Goal: Transaction & Acquisition: Download file/media

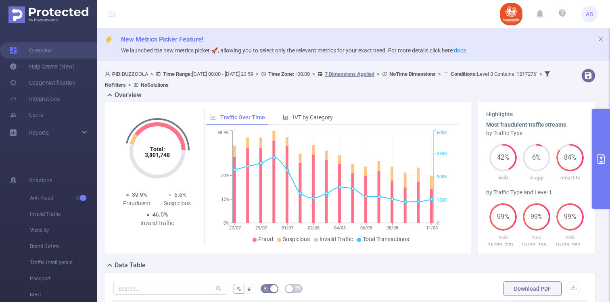
click at [601, 151] on button "primary" at bounding box center [601, 159] width 18 height 100
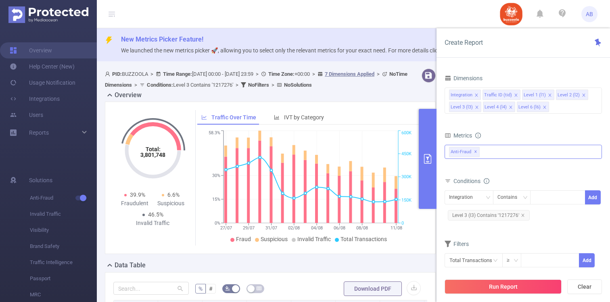
click at [492, 151] on div "Anti-Fraud ✕" at bounding box center [523, 152] width 157 height 14
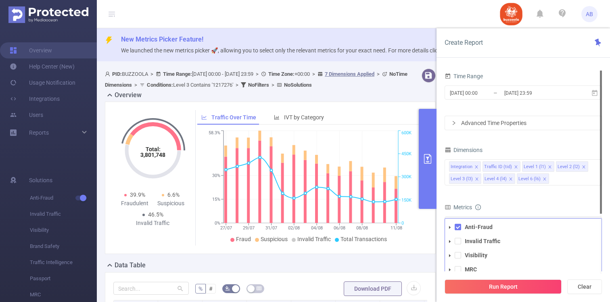
click at [509, 118] on div "Advanced Time Properties" at bounding box center [523, 123] width 157 height 14
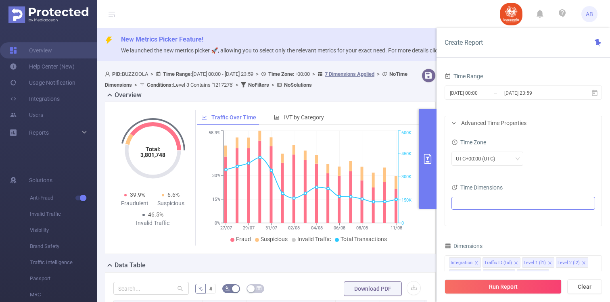
click at [479, 201] on ul at bounding box center [520, 203] width 133 height 12
click at [469, 221] on li "Date (Example: [DATE] )" at bounding box center [523, 218] width 140 height 11
click at [468, 217] on span at bounding box center [466, 218] width 6 height 6
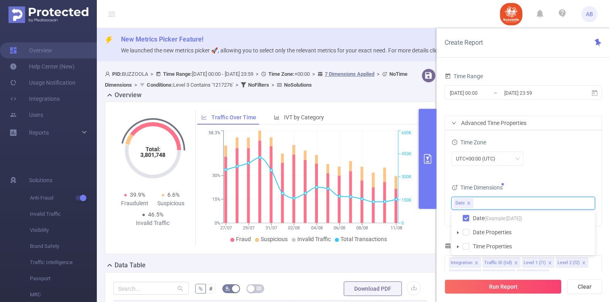
click at [575, 158] on div "UTC+00:00 (UTC)" at bounding box center [523, 159] width 144 height 14
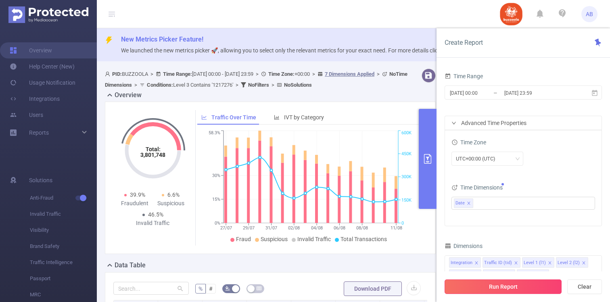
click at [511, 288] on button "Run Report" at bounding box center [503, 287] width 117 height 15
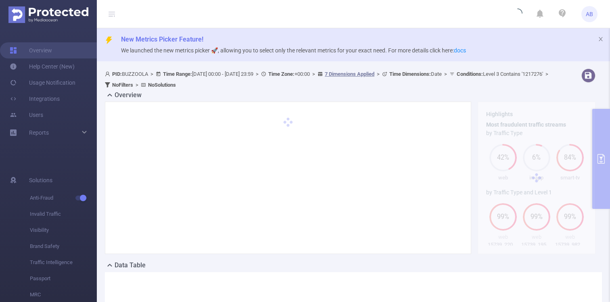
scroll to position [141, 0]
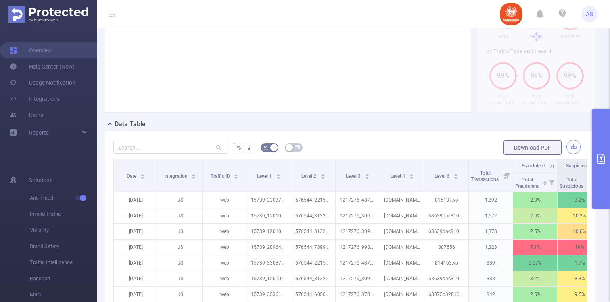
click at [574, 144] on button "button" at bounding box center [573, 147] width 14 height 14
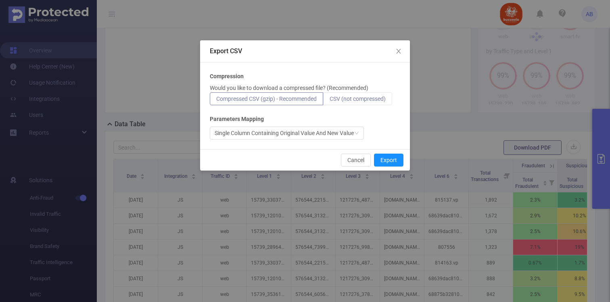
click at [366, 99] on span "CSV (not compressed)" at bounding box center [358, 99] width 56 height 6
click at [330, 101] on input "CSV (not compressed)" at bounding box center [330, 101] width 0 height 0
click at [397, 163] on button "Export" at bounding box center [388, 160] width 29 height 13
